Goal: Task Accomplishment & Management: Use online tool/utility

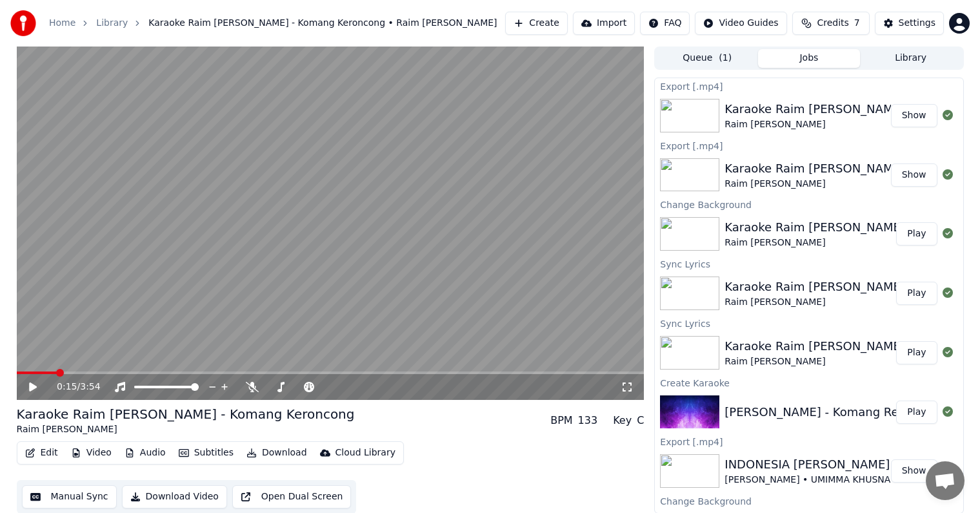
scroll to position [1, 0]
click at [317, 385] on span at bounding box center [311, 386] width 32 height 3
click at [19, 369] on span at bounding box center [23, 372] width 8 height 8
click at [32, 384] on icon at bounding box center [33, 385] width 8 height 9
click at [243, 391] on div "0:17 / 3:54" at bounding box center [339, 386] width 564 height 13
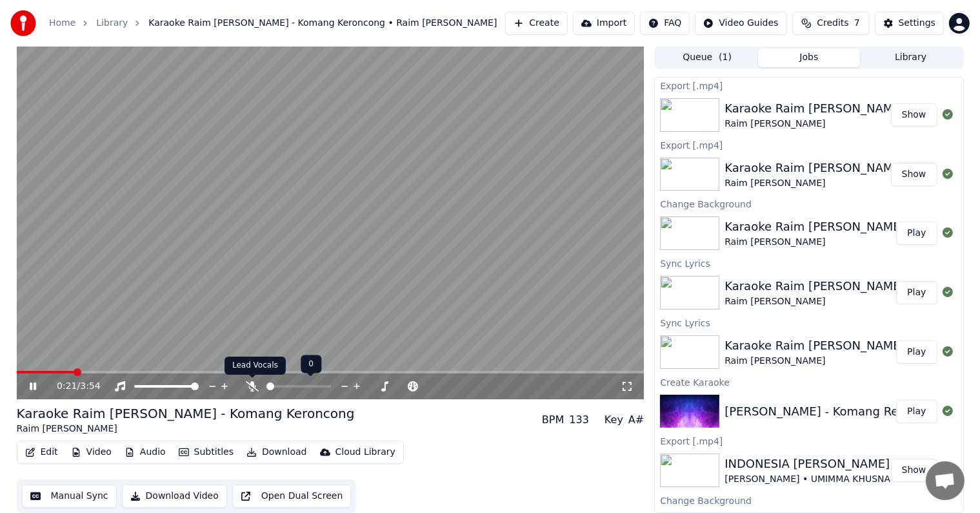
click at [249, 389] on icon at bounding box center [252, 386] width 13 height 10
click at [31, 390] on icon at bounding box center [42, 386] width 30 height 10
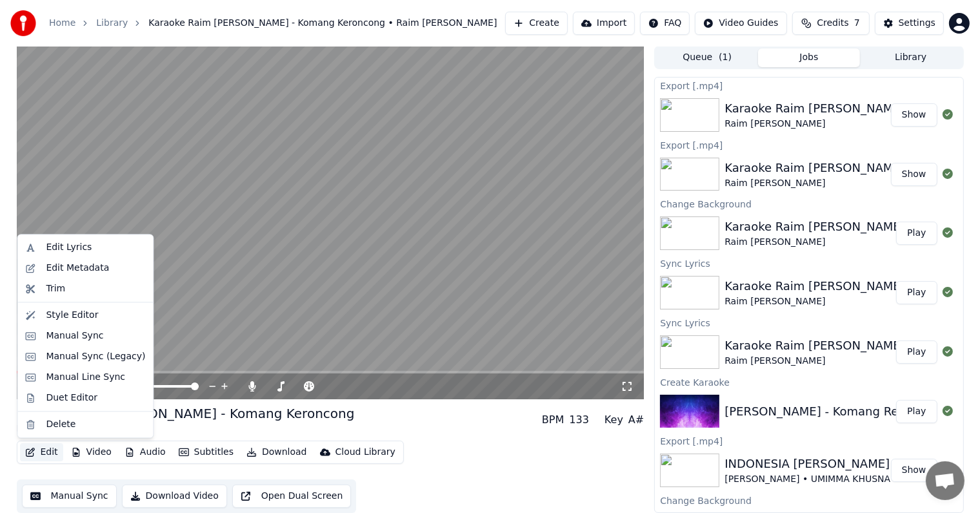
click at [49, 452] on button "Edit" at bounding box center [41, 452] width 43 height 18
click at [52, 253] on div "Edit Lyrics" at bounding box center [69, 247] width 46 height 13
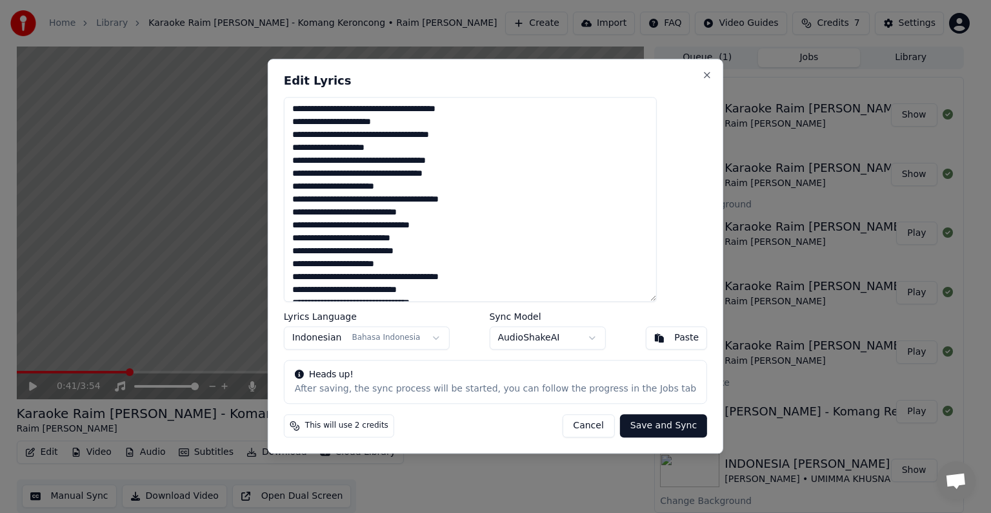
click at [470, 131] on textarea "**********" at bounding box center [470, 199] width 373 height 205
type textarea "**********"
click at [645, 433] on button "Save and Sync" at bounding box center [663, 425] width 87 height 23
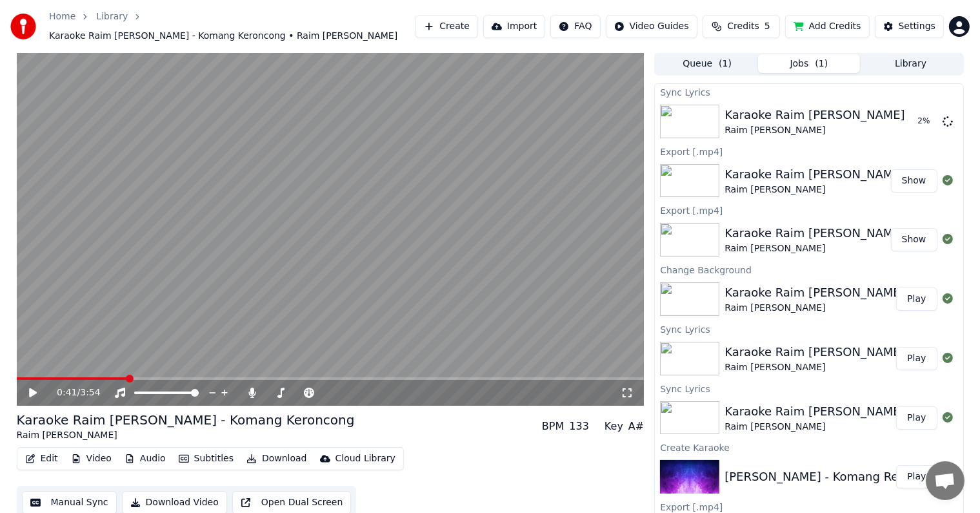
click at [36, 388] on icon at bounding box center [33, 392] width 8 height 9
click at [39, 387] on icon at bounding box center [42, 392] width 30 height 10
click at [253, 387] on icon at bounding box center [252, 392] width 7 height 10
click at [283, 387] on icon at bounding box center [280, 392] width 13 height 10
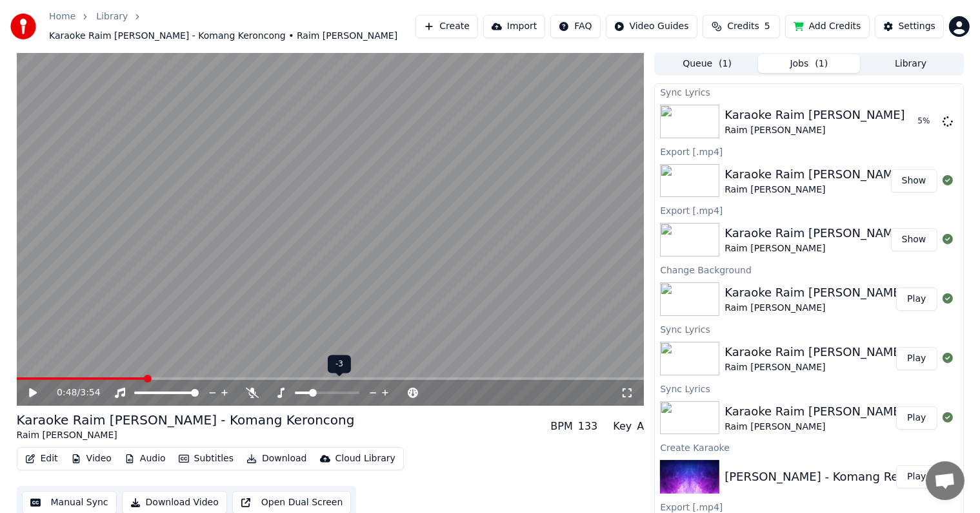
click at [309, 391] on span at bounding box center [303, 392] width 16 height 3
click at [35, 389] on icon at bounding box center [33, 393] width 6 height 8
click at [17, 374] on span at bounding box center [21, 378] width 8 height 8
click at [33, 388] on icon at bounding box center [33, 392] width 8 height 9
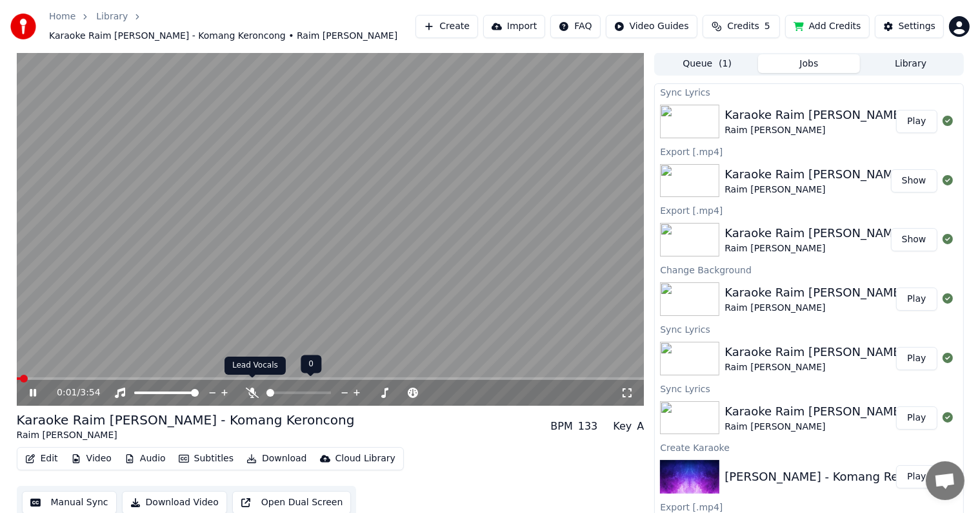
click at [254, 387] on icon at bounding box center [252, 392] width 13 height 10
click at [37, 387] on icon at bounding box center [42, 392] width 30 height 10
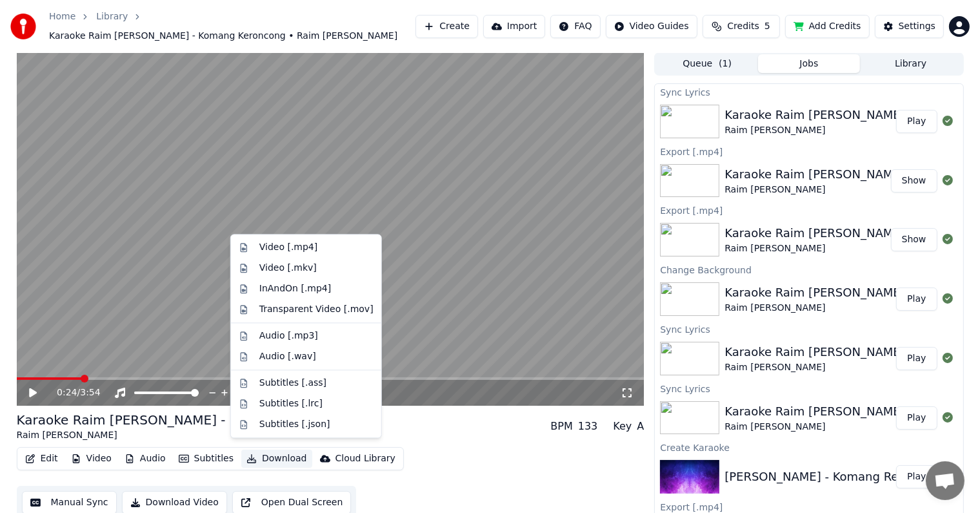
click at [261, 450] on button "Download" at bounding box center [276, 458] width 71 height 18
click at [297, 336] on div "Audio [.mp3]" at bounding box center [288, 335] width 59 height 13
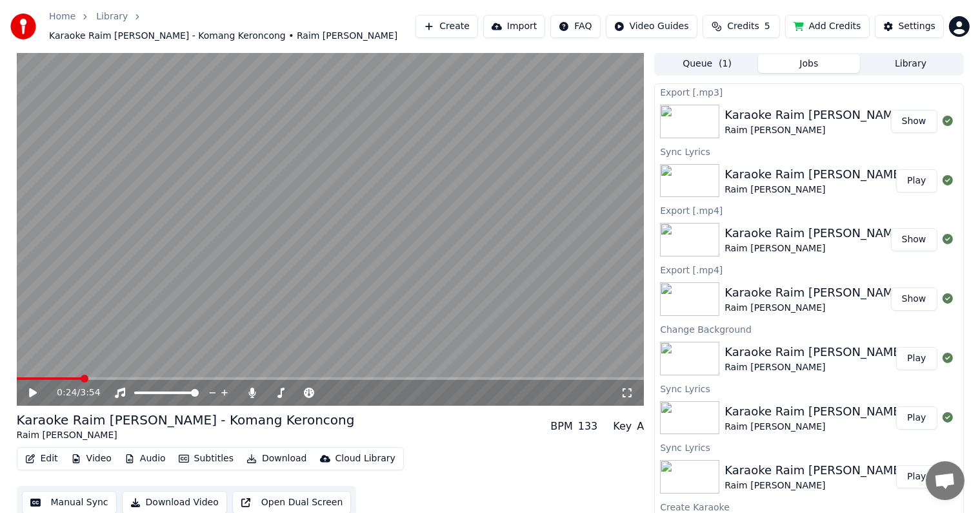
click at [29, 389] on icon at bounding box center [33, 392] width 8 height 9
click at [345, 391] on span at bounding box center [339, 392] width 32 height 3
click at [350, 389] on span at bounding box center [351, 393] width 8 height 8
click at [310, 387] on icon at bounding box center [309, 392] width 10 height 10
click at [36, 389] on icon at bounding box center [33, 393] width 6 height 8
